Goal: Check status: Check status

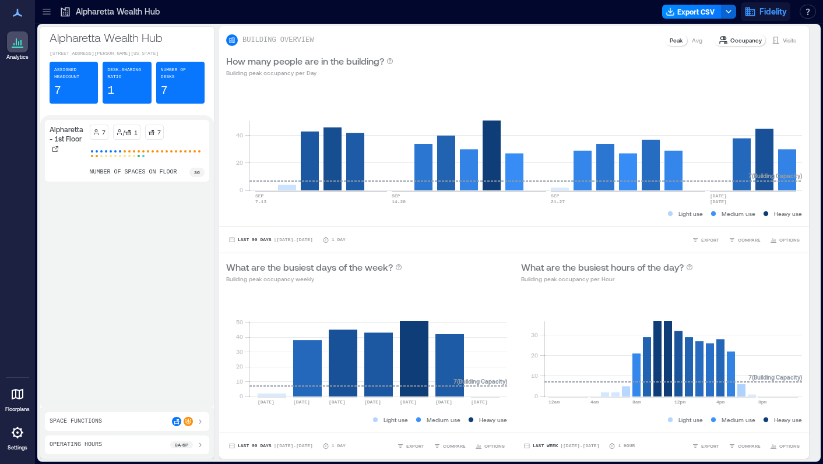
click at [761, 15] on span "Fidelity" at bounding box center [772, 12] width 27 height 12
click at [51, 13] on icon at bounding box center [47, 12] width 12 height 12
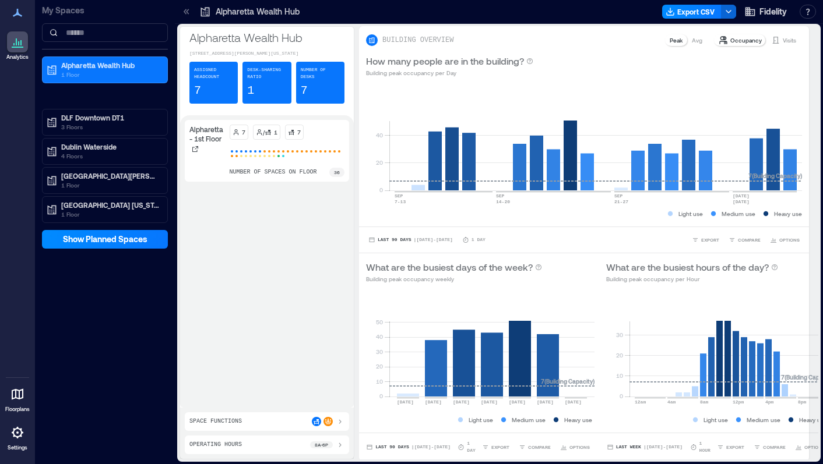
click at [191, 10] on icon at bounding box center [187, 12] width 12 height 12
